Goal: Task Accomplishment & Management: Manage account settings

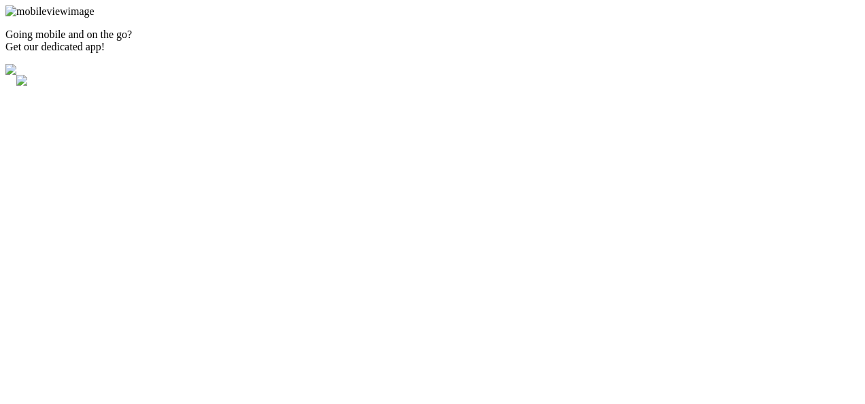
type input "shreyas@planeteducation.info"
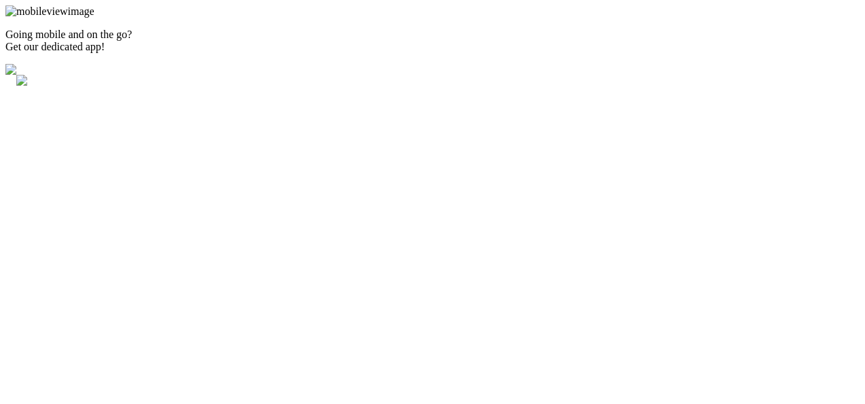
type input "shreyas@planeteducation.info"
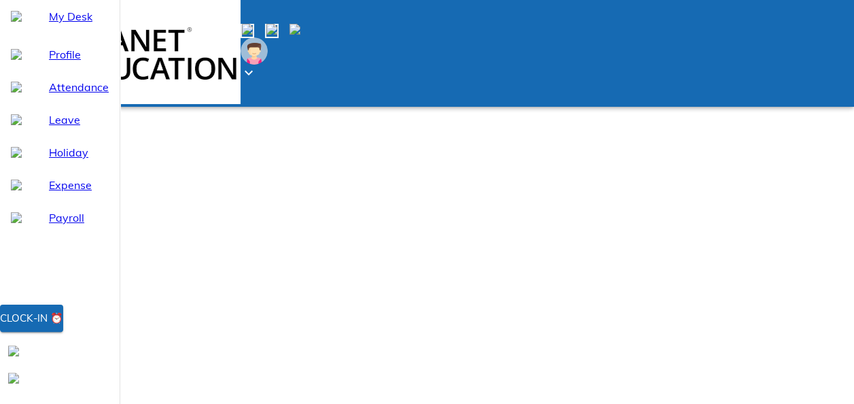
click at [58, 24] on span "My Desk" at bounding box center [79, 16] width 60 height 16
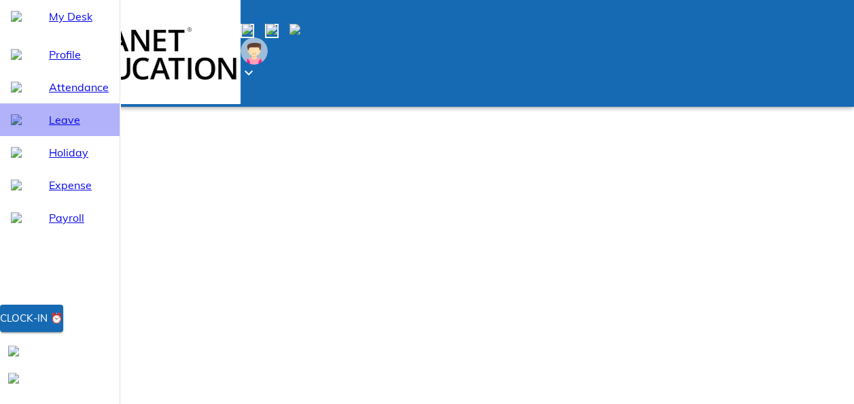
click at [56, 128] on span "Leave" at bounding box center [79, 119] width 60 height 16
select select "9"
